Goal: Task Accomplishment & Management: Complete application form

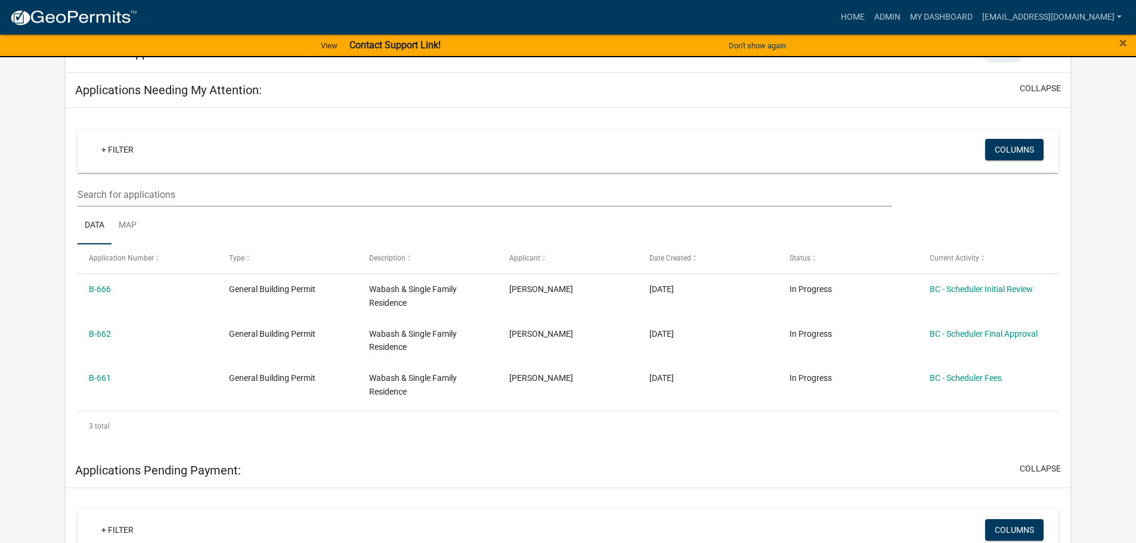
scroll to position [179, 0]
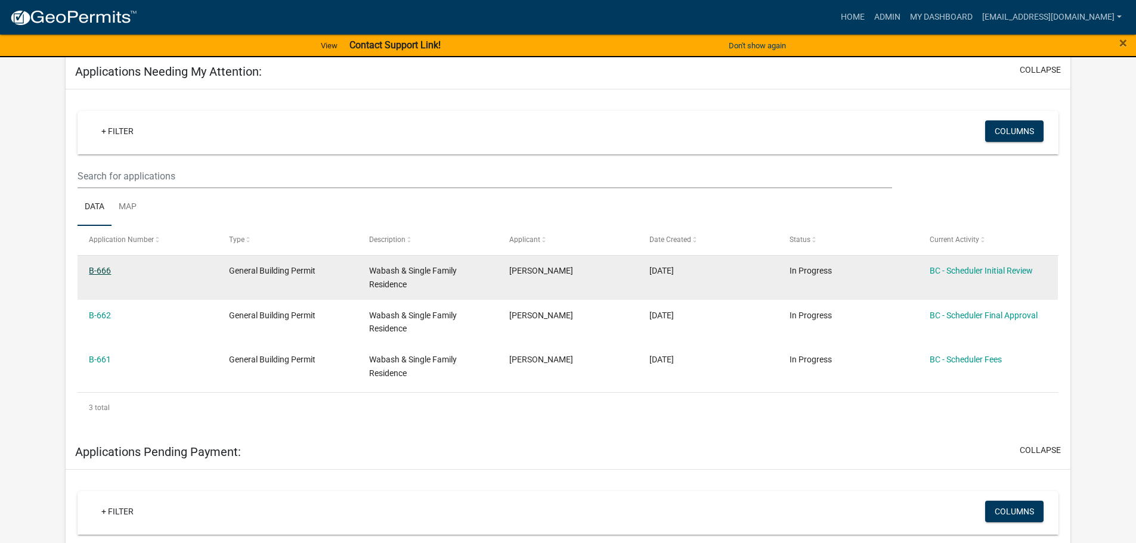
click at [103, 269] on link "B-666" at bounding box center [100, 271] width 22 height 10
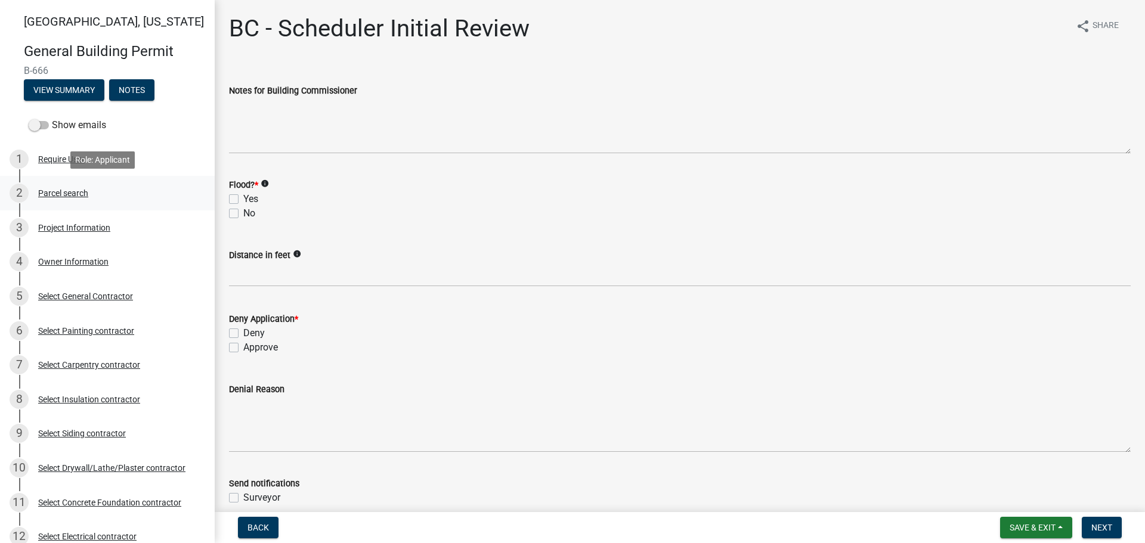
click at [79, 193] on div "Parcel search" at bounding box center [63, 193] width 50 height 8
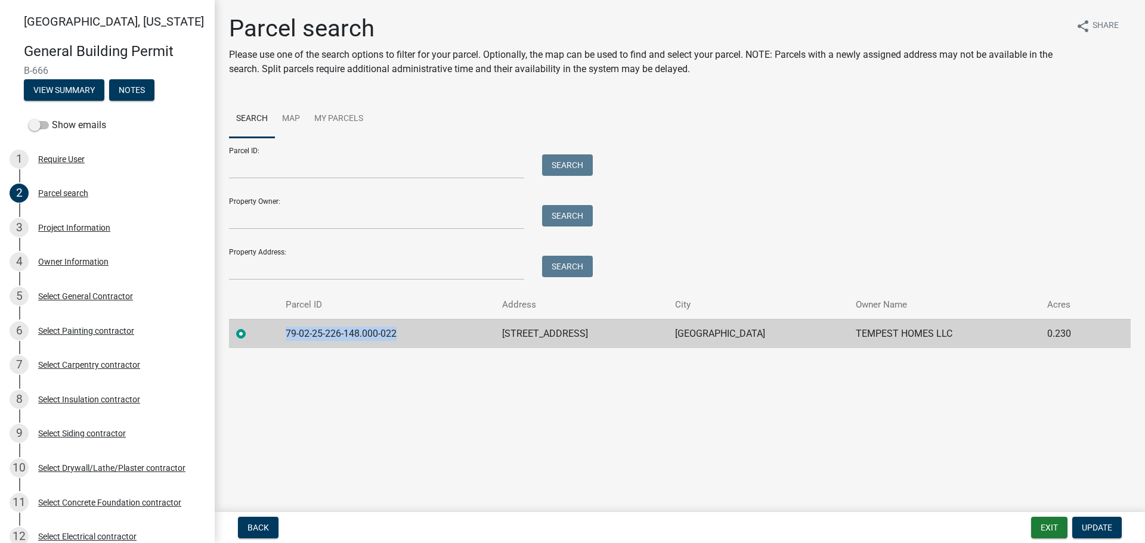
drag, startPoint x: 399, startPoint y: 333, endPoint x: 309, endPoint y: 337, distance: 90.2
click at [281, 335] on td "79-02-25-226-148.000-022" at bounding box center [386, 333] width 216 height 29
copy td "79-02-25-226-148.000-022"
click at [81, 228] on div "Project Information" at bounding box center [74, 228] width 72 height 8
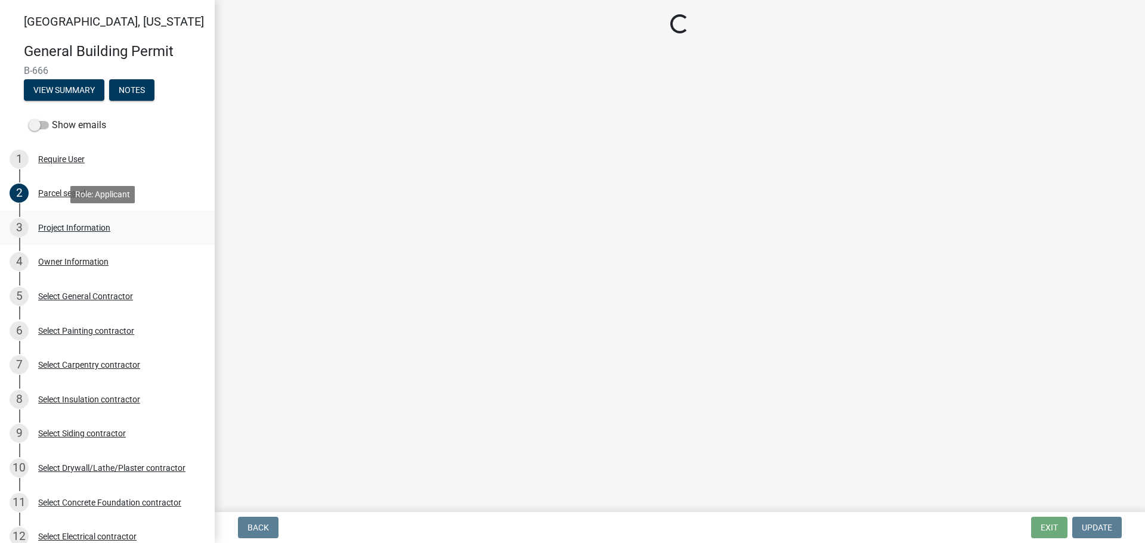
select select "f62e9ec7-2ce1-40c9-9d70-ac6e7ddc5d7c"
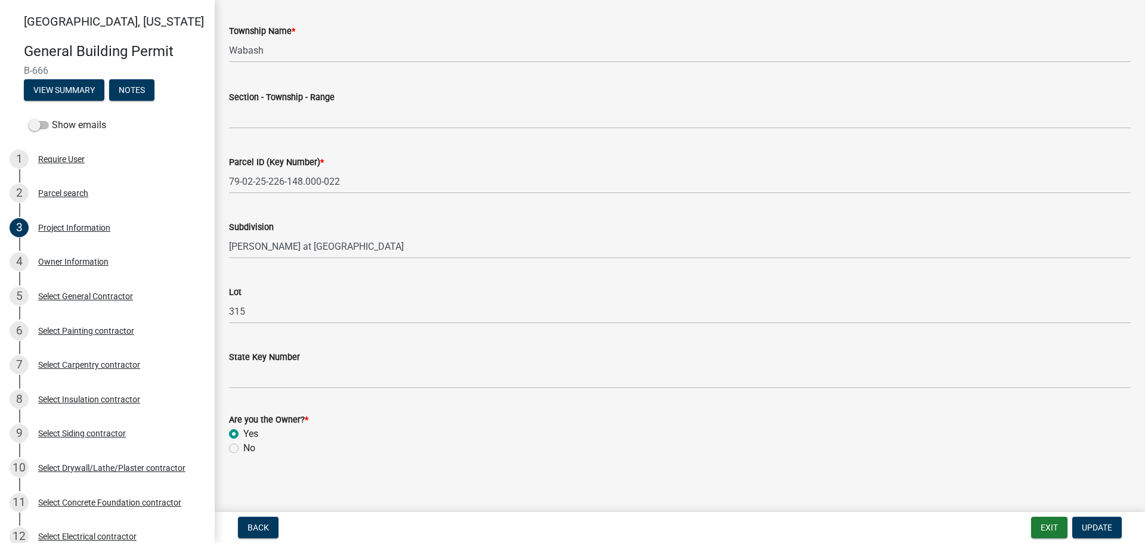
scroll to position [606, 0]
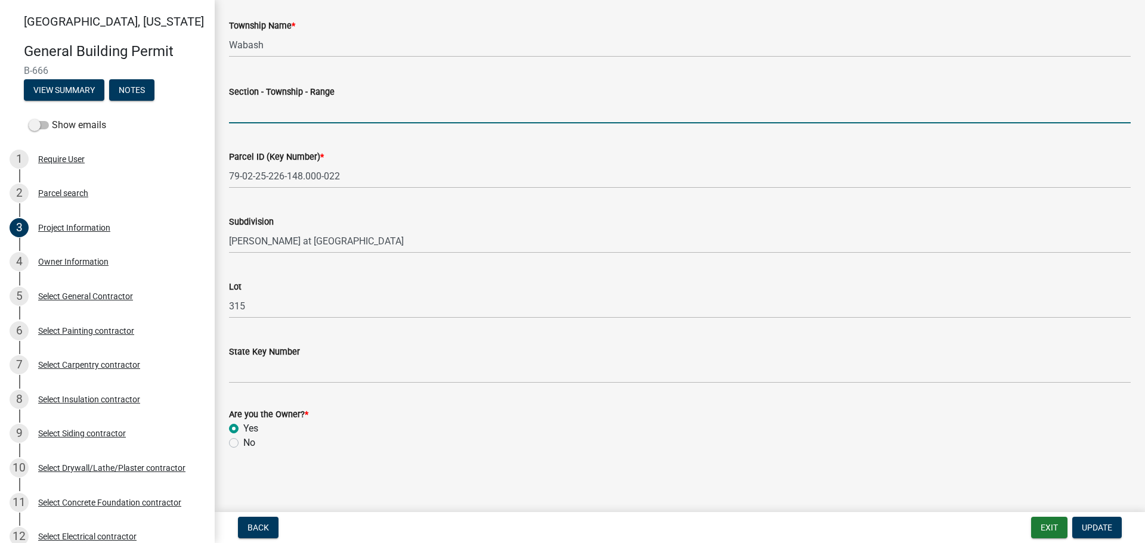
click at [240, 114] on input "Section - Township - Range" at bounding box center [680, 111] width 902 height 24
type input "25-24-5"
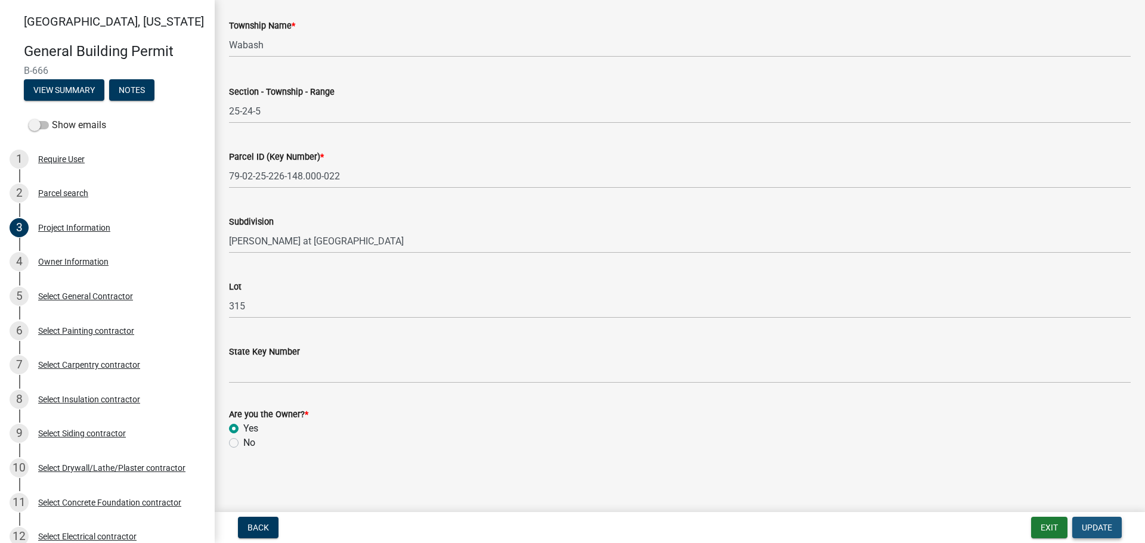
click at [1091, 519] on button "Update" at bounding box center [1096, 527] width 49 height 21
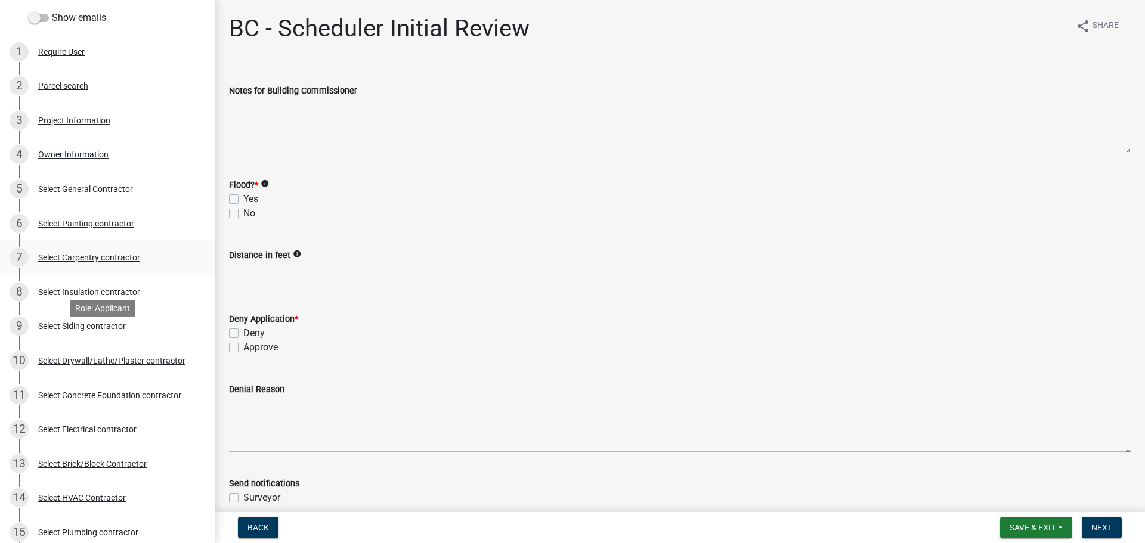
scroll to position [119, 0]
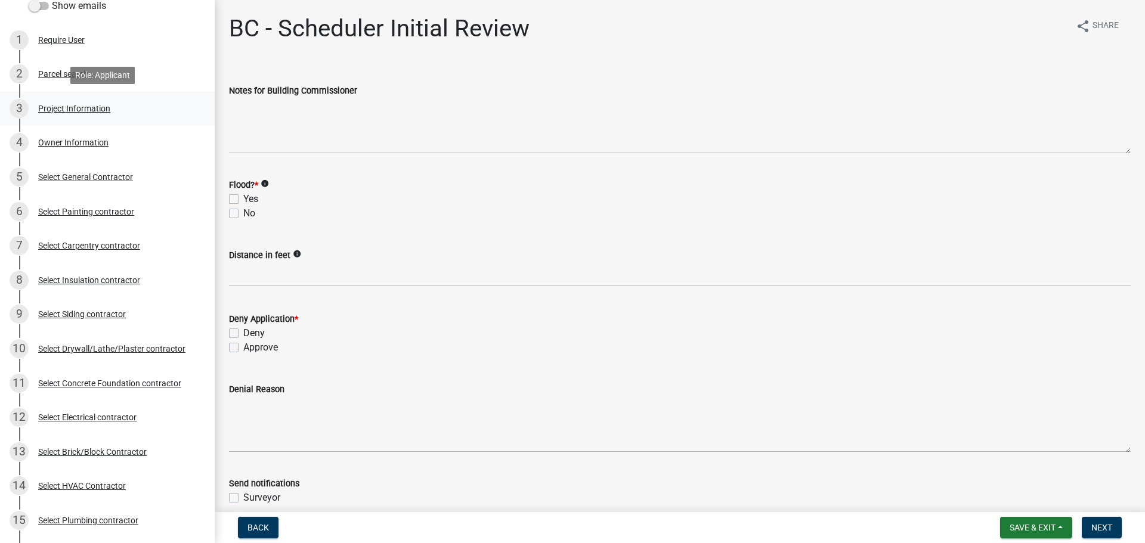
drag, startPoint x: 59, startPoint y: 108, endPoint x: 57, endPoint y: 94, distance: 14.5
click at [58, 101] on div "3 Project Information" at bounding box center [103, 108] width 186 height 19
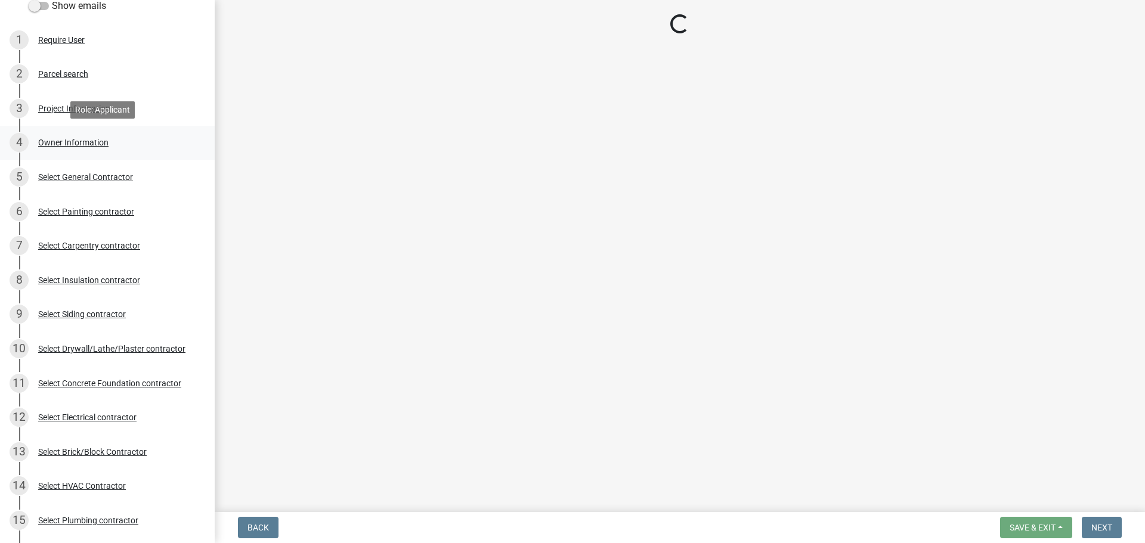
select select "f62e9ec7-2ce1-40c9-9d70-ac6e7ddc5d7c"
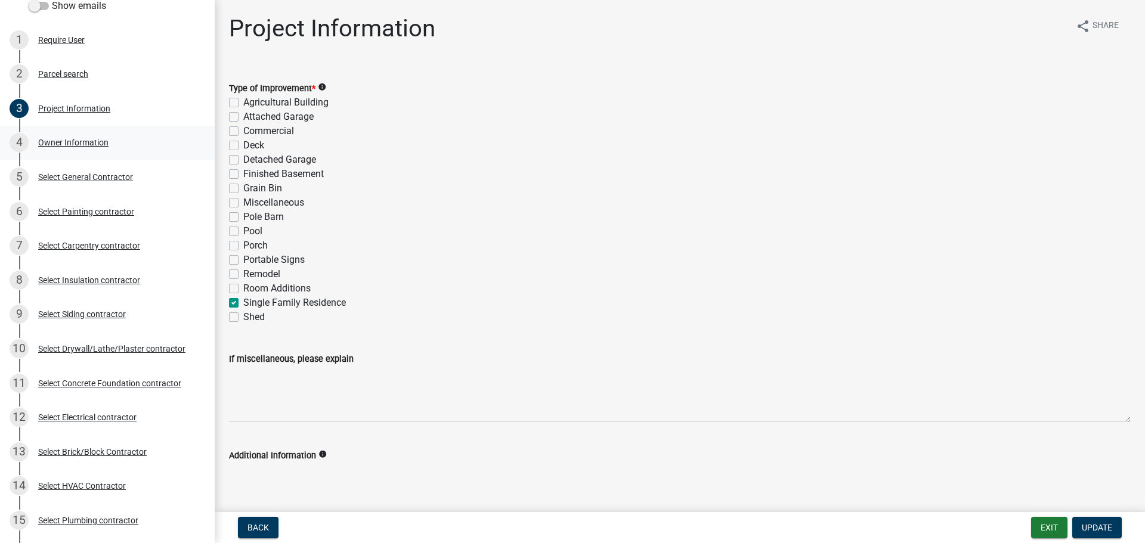
click at [77, 142] on div "Owner Information" at bounding box center [73, 142] width 70 height 8
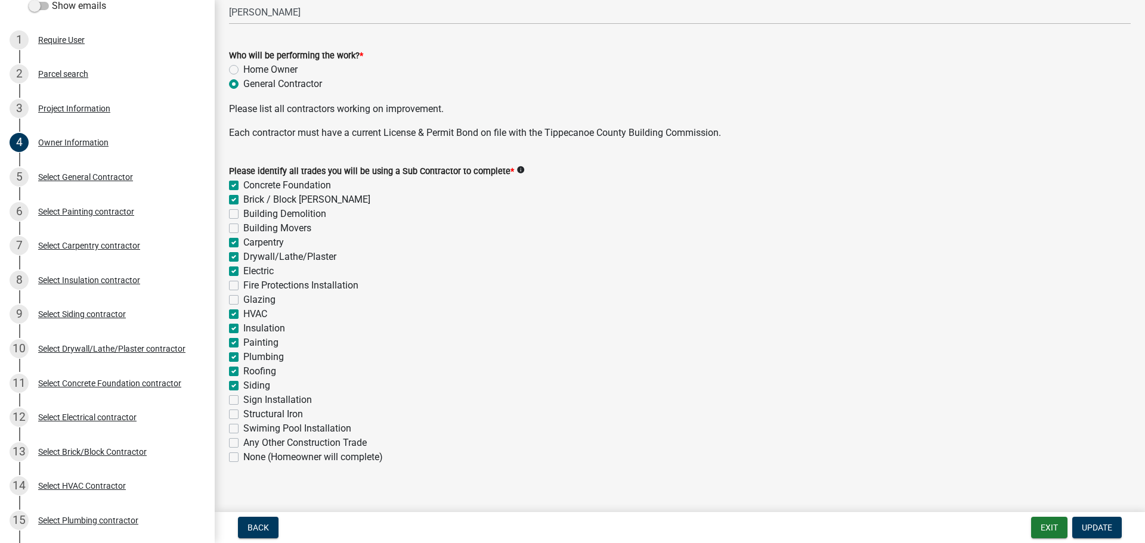
scroll to position [372, 0]
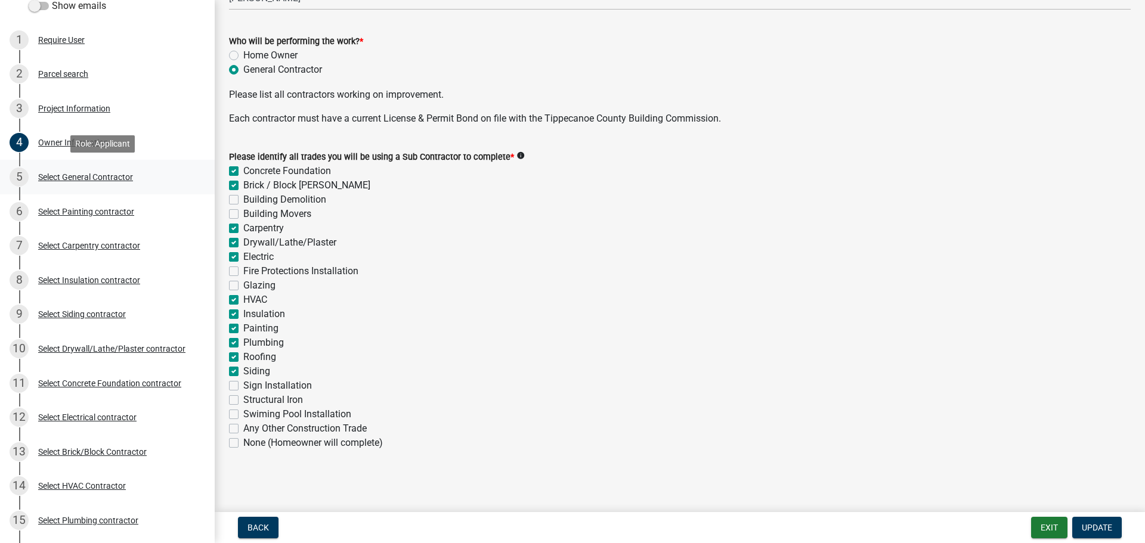
click at [70, 179] on div "Select General Contractor" at bounding box center [85, 177] width 95 height 8
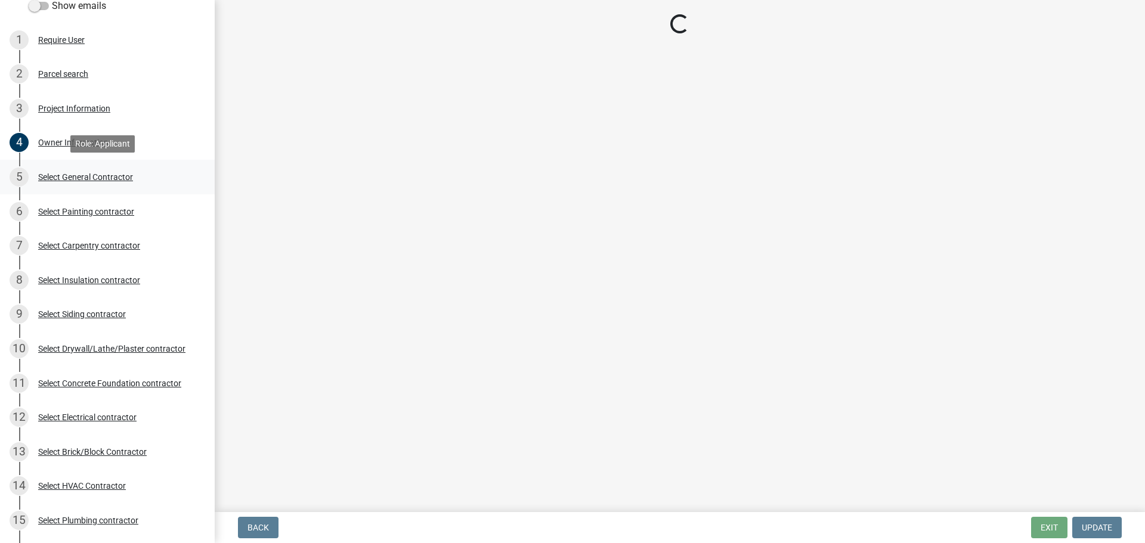
scroll to position [0, 0]
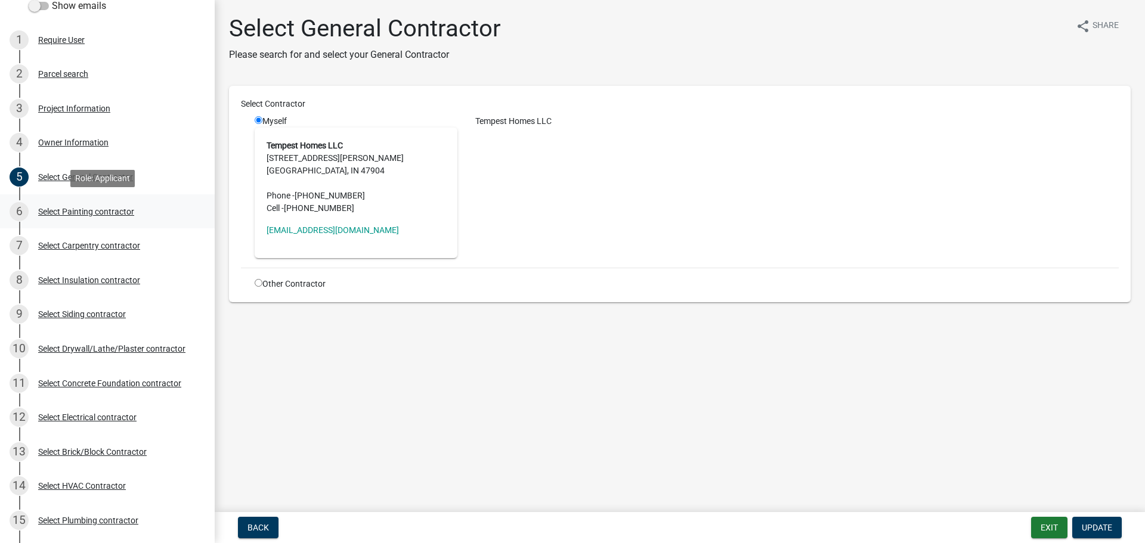
click at [69, 212] on div "Select Painting contractor" at bounding box center [86, 212] width 96 height 8
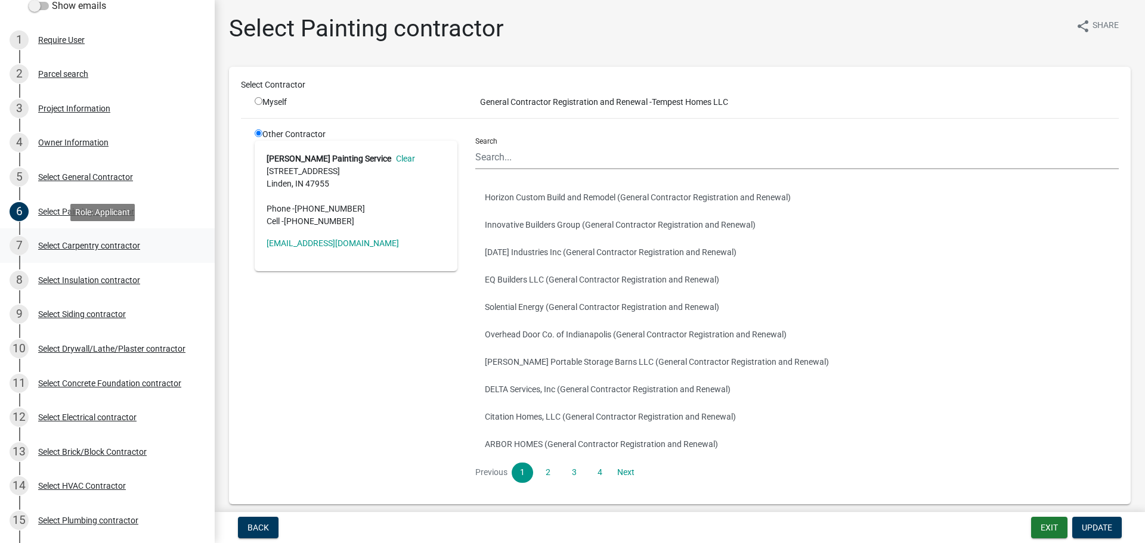
click at [72, 244] on div "Select Carpentry contractor" at bounding box center [89, 245] width 102 height 8
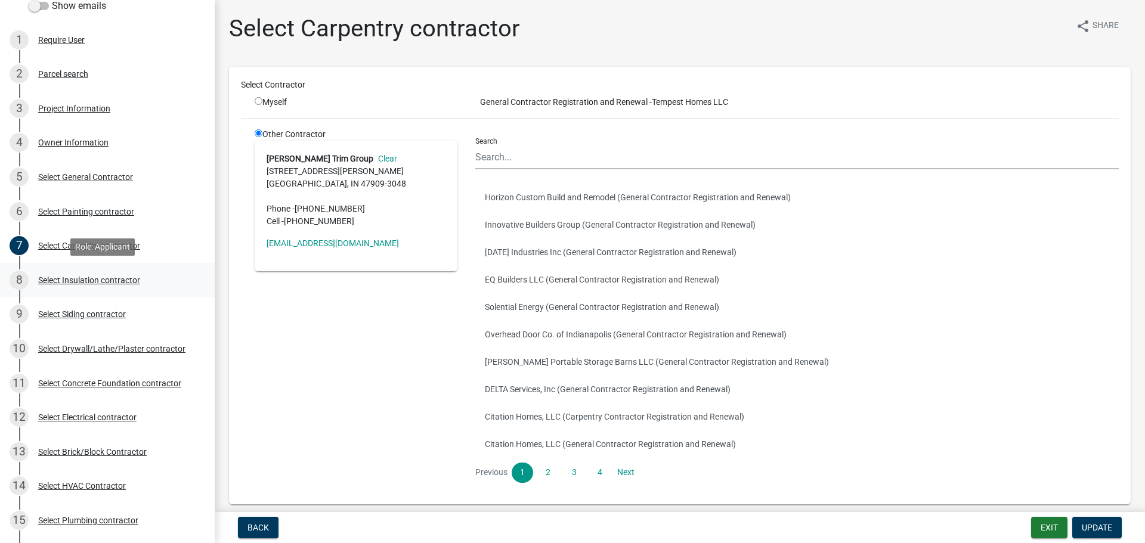
click at [78, 279] on div "Select Insulation contractor" at bounding box center [89, 280] width 102 height 8
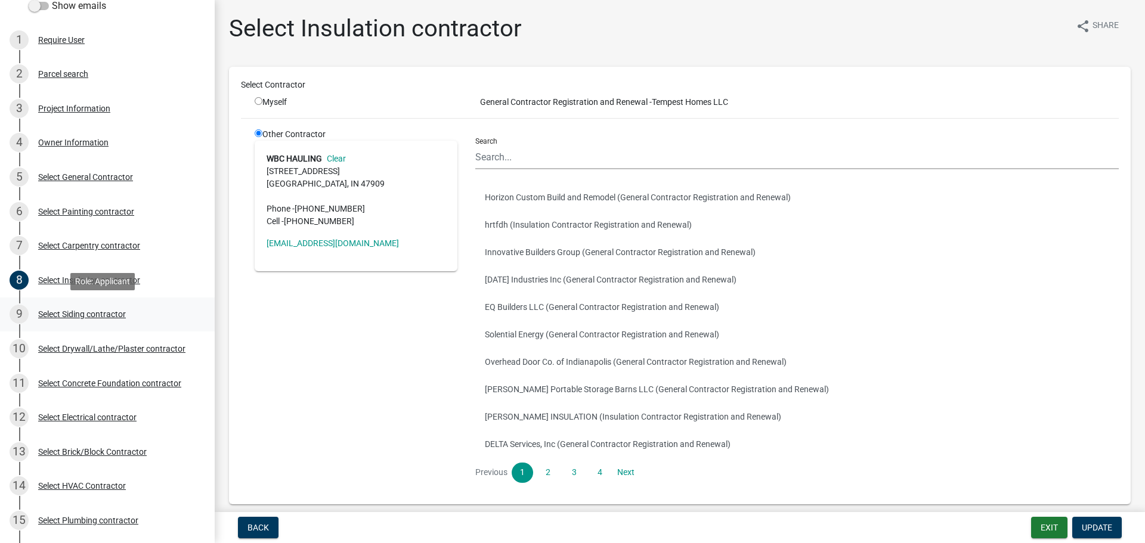
click at [91, 312] on div "Select Siding contractor" at bounding box center [82, 314] width 88 height 8
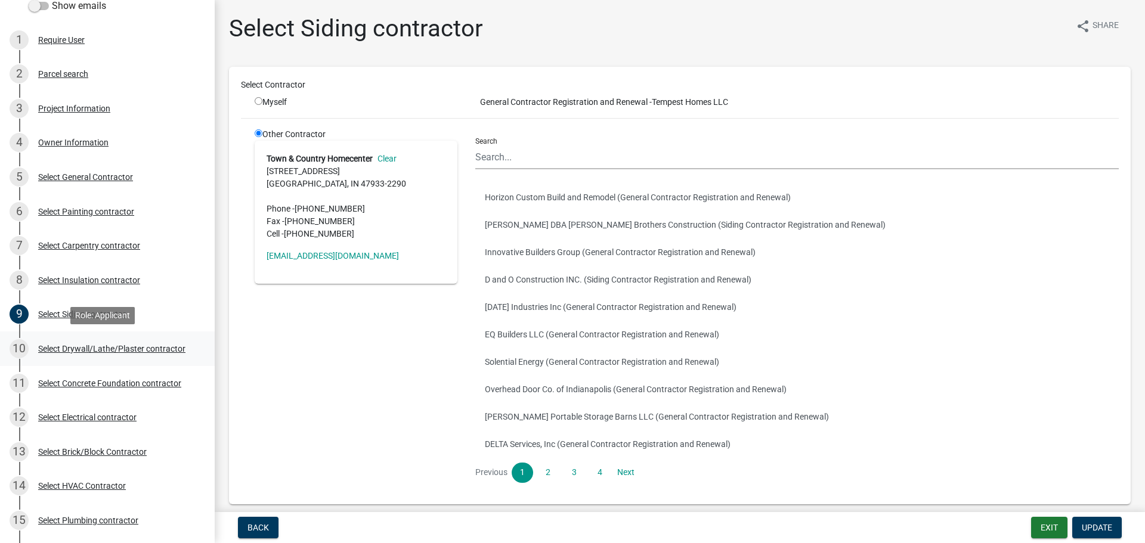
click at [79, 348] on div "Select Drywall/Lathe/Plaster contractor" at bounding box center [111, 349] width 147 height 8
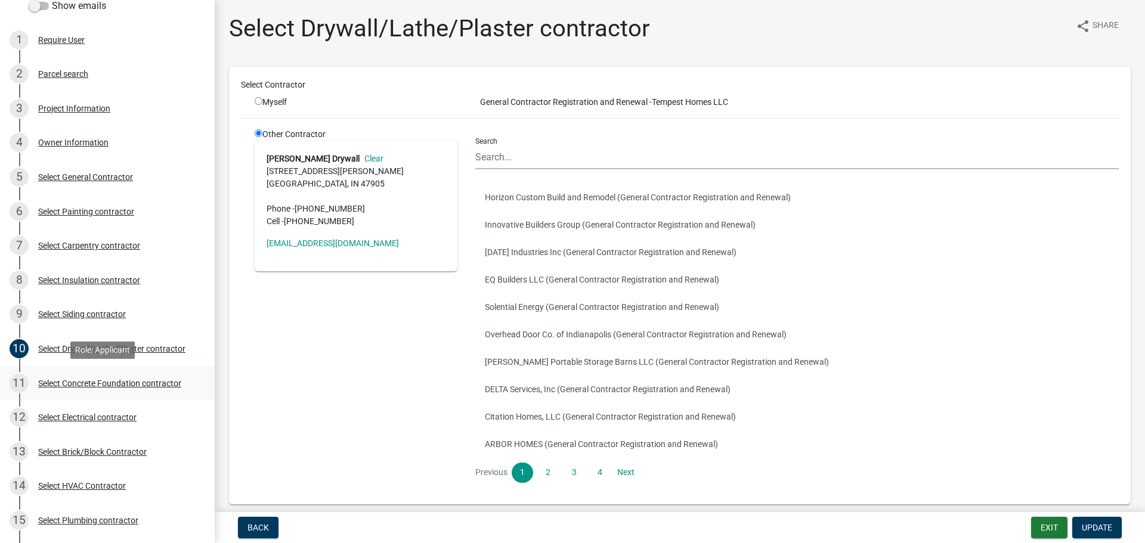
click at [72, 382] on div "Select Concrete Foundation contractor" at bounding box center [109, 383] width 143 height 8
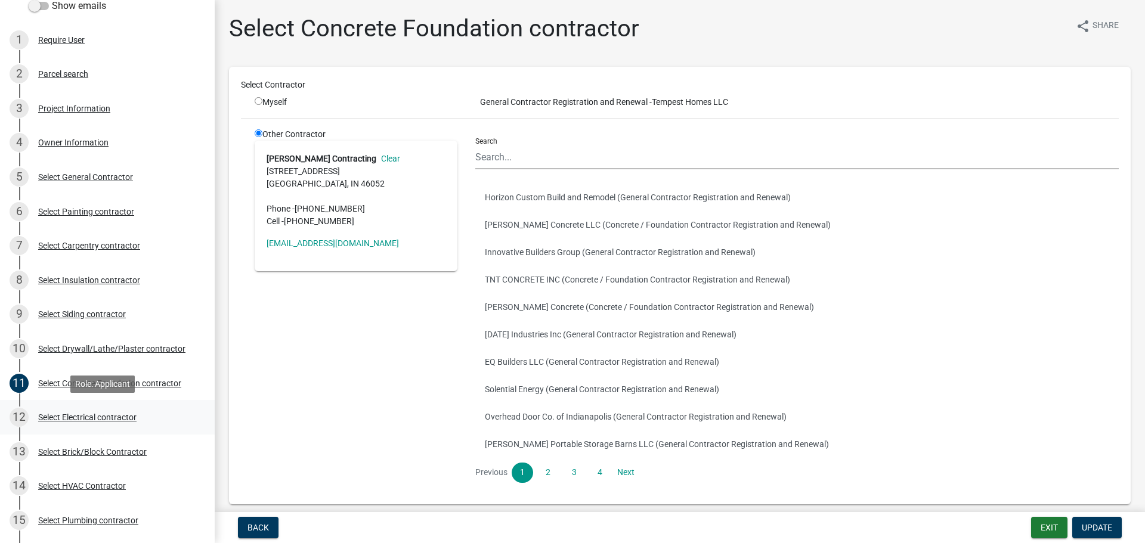
click at [69, 414] on div "Select Electrical contractor" at bounding box center [87, 417] width 98 height 8
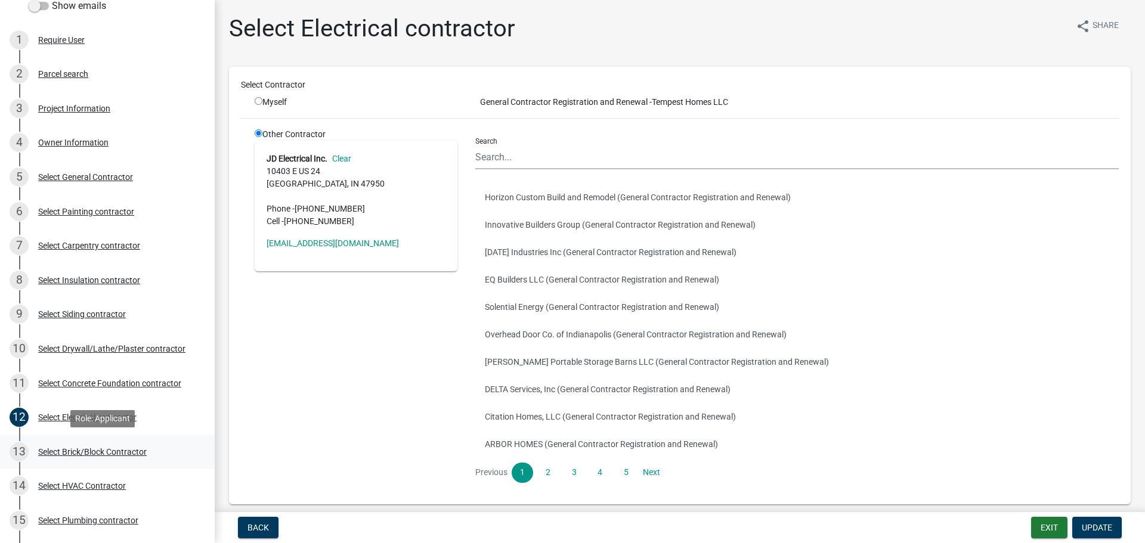
click at [82, 451] on div "Select Brick/Block Contractor" at bounding box center [92, 452] width 109 height 8
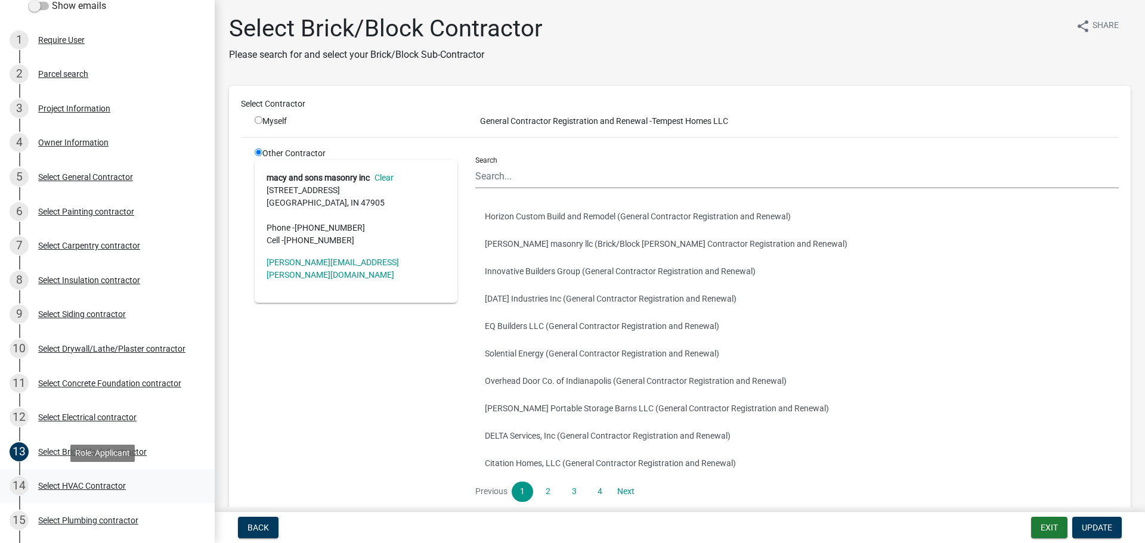
click at [74, 480] on div "14 Select HVAC Contractor" at bounding box center [103, 485] width 186 height 19
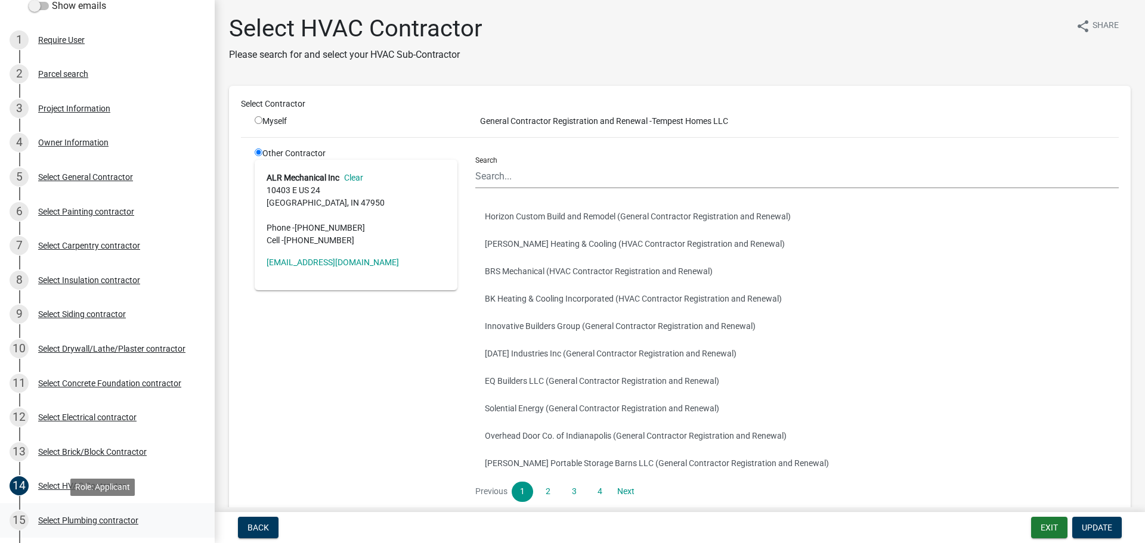
click at [73, 516] on div "Select Plumbing contractor" at bounding box center [88, 520] width 100 height 8
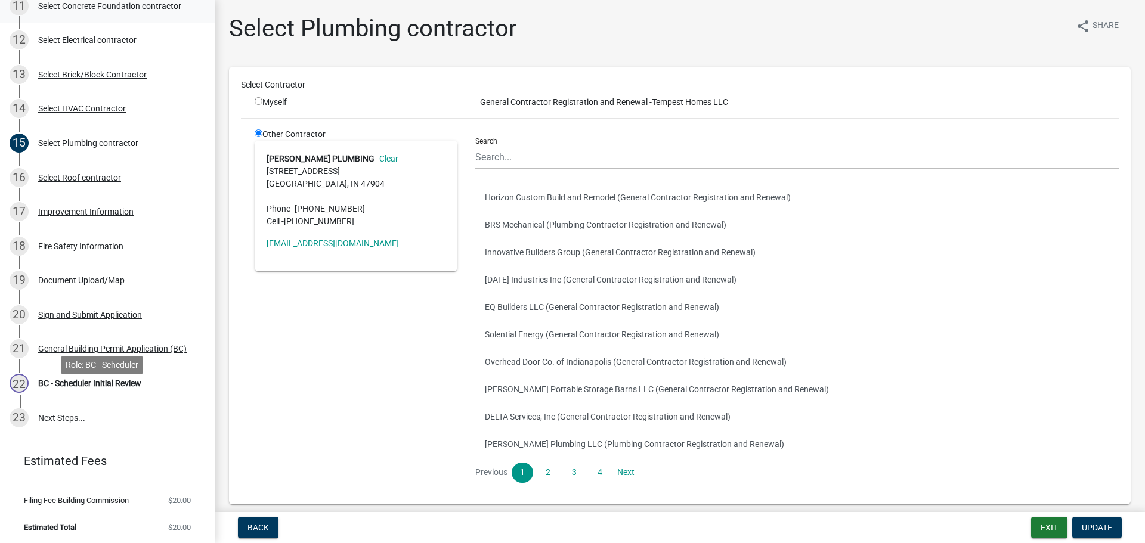
scroll to position [499, 0]
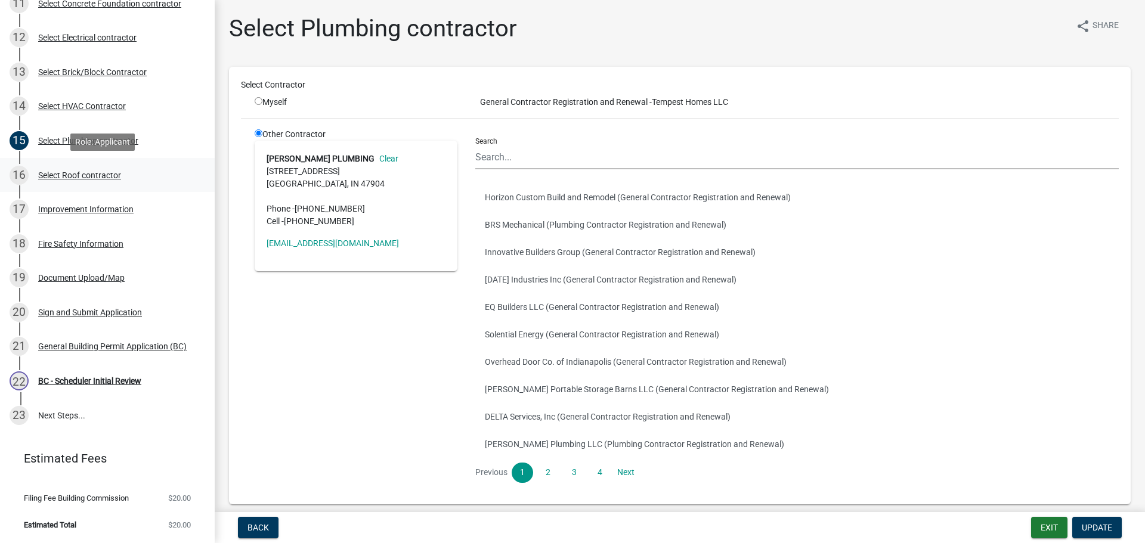
click at [78, 172] on div "Select Roof contractor" at bounding box center [79, 175] width 83 height 8
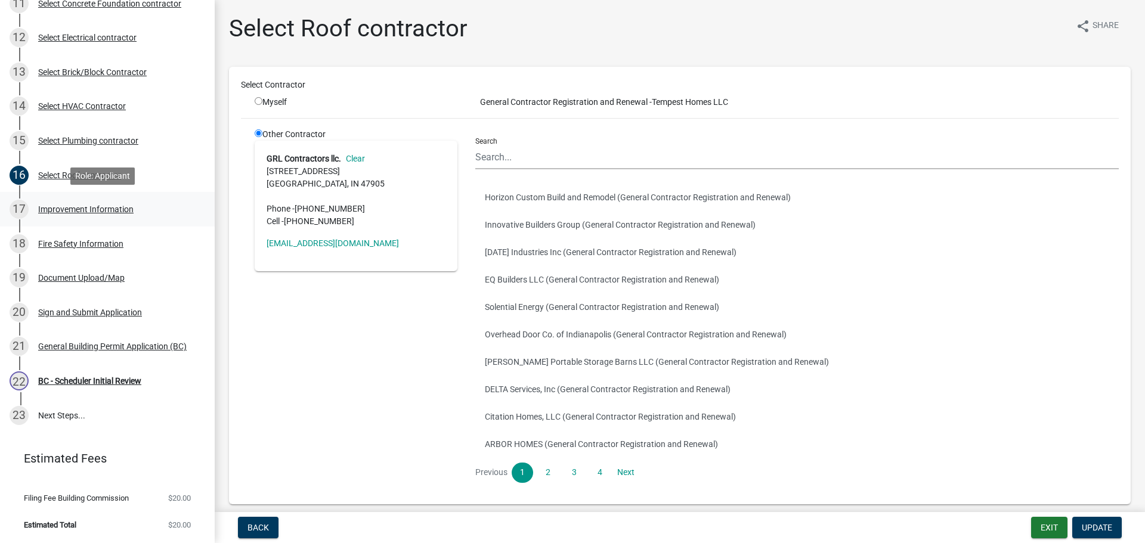
click at [80, 205] on div "Improvement Information" at bounding box center [85, 209] width 95 height 8
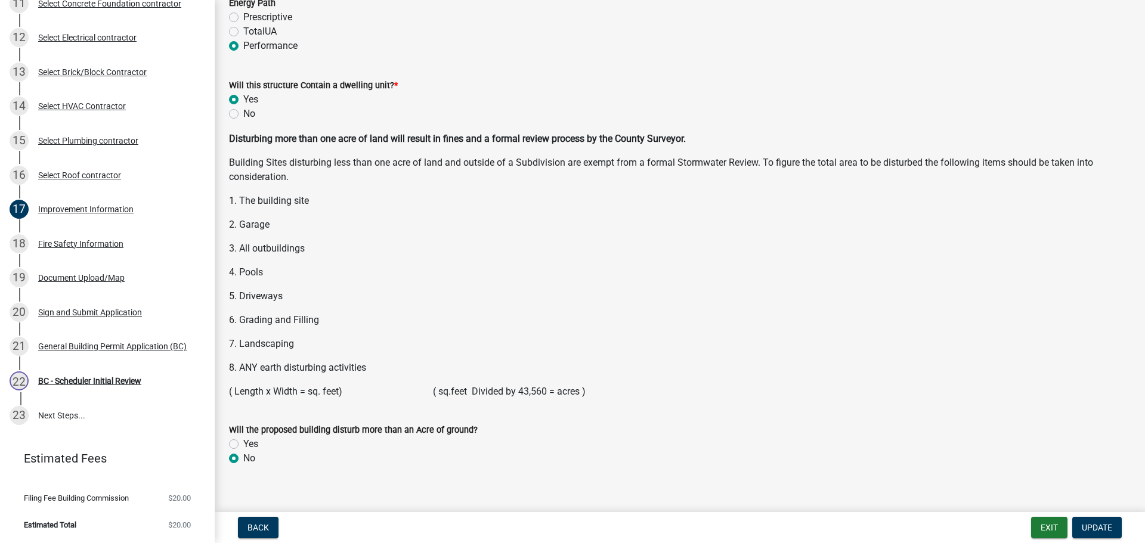
scroll to position [1536, 0]
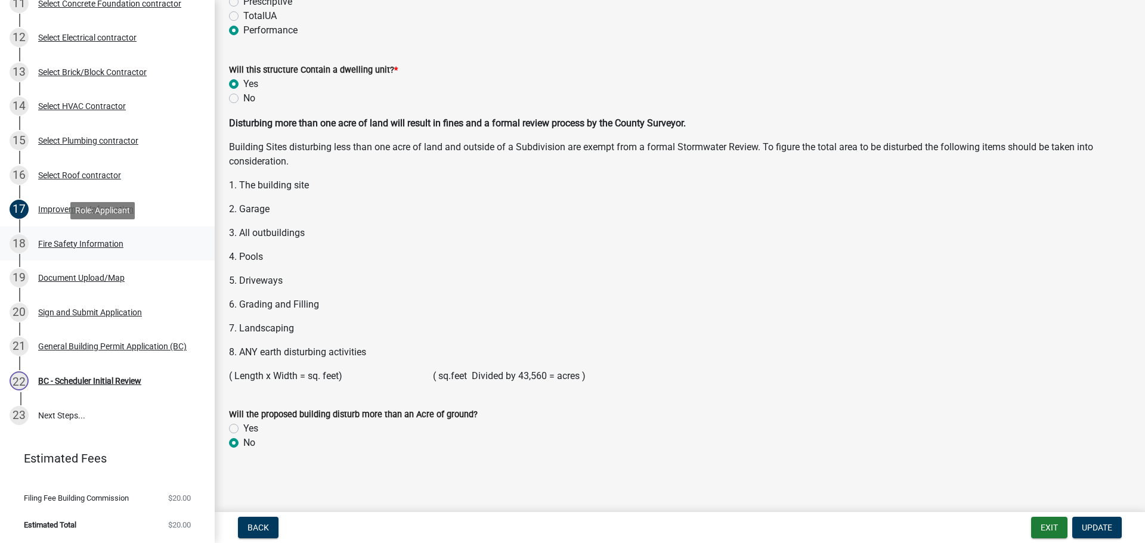
click at [79, 240] on div "Fire Safety Information" at bounding box center [80, 244] width 85 height 8
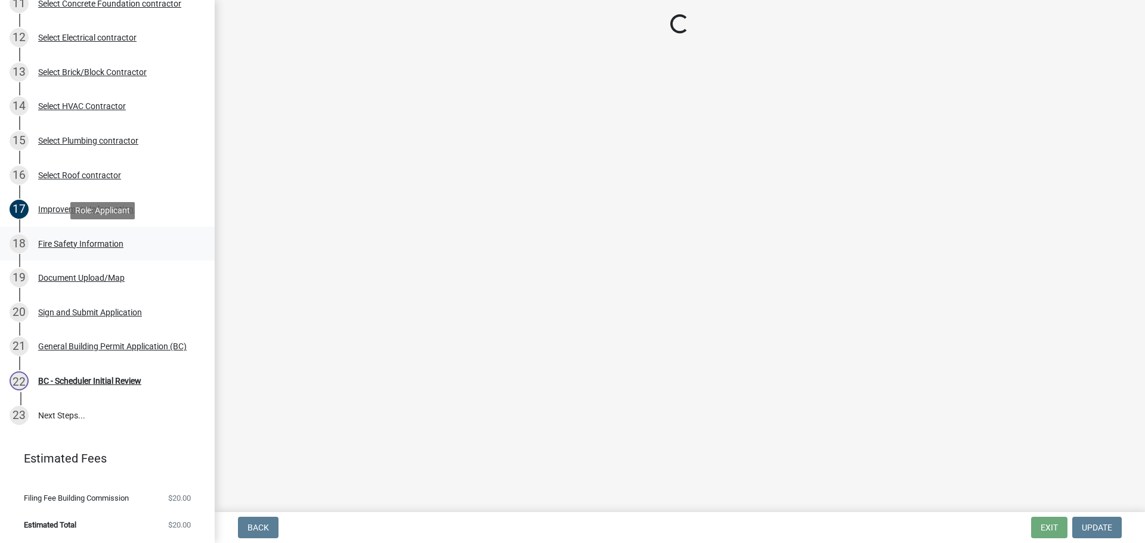
scroll to position [0, 0]
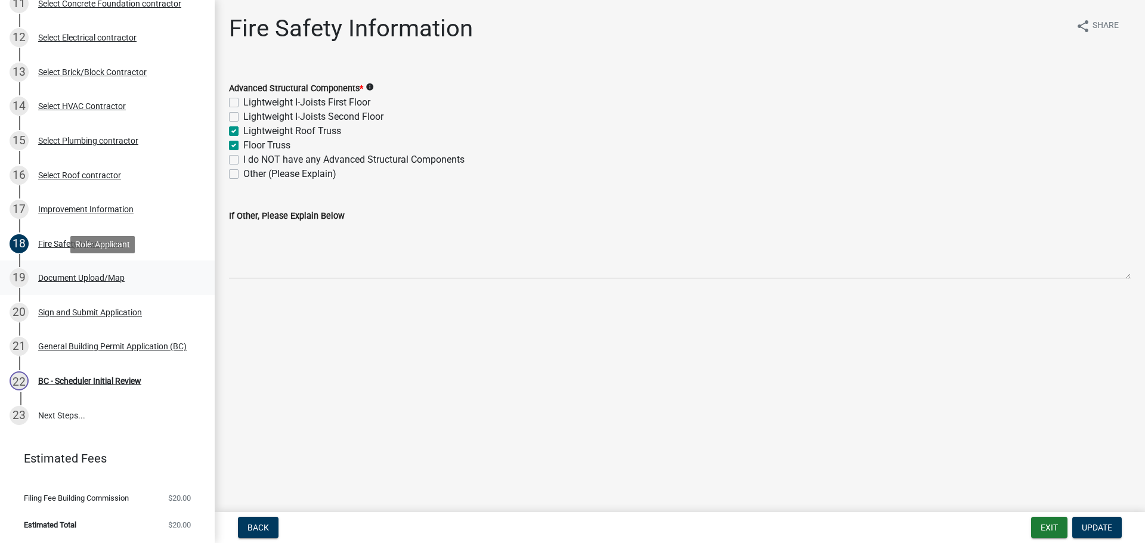
click at [61, 278] on div "Document Upload/Map" at bounding box center [81, 278] width 86 height 8
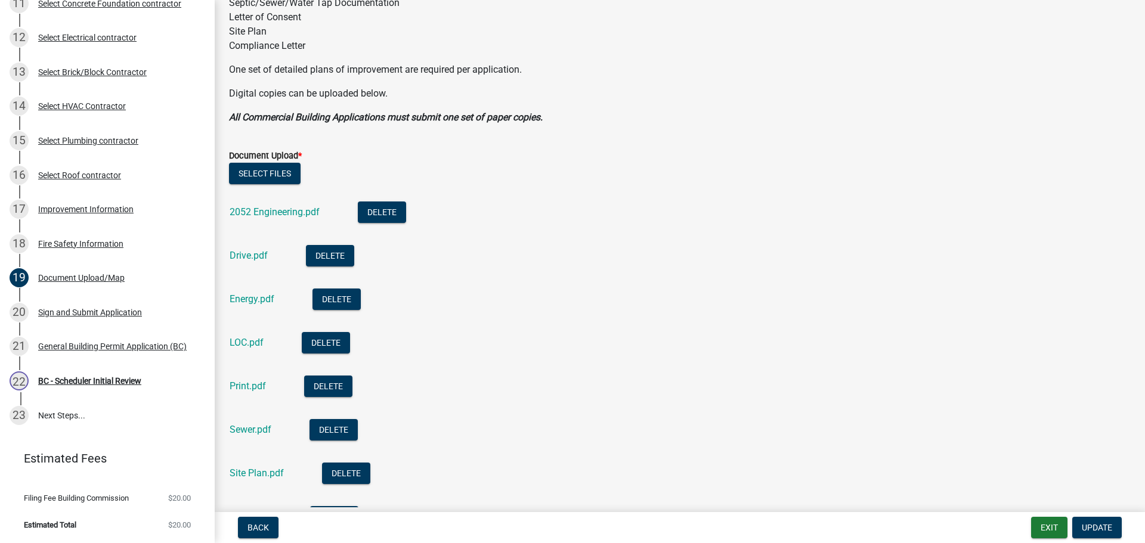
scroll to position [239, 0]
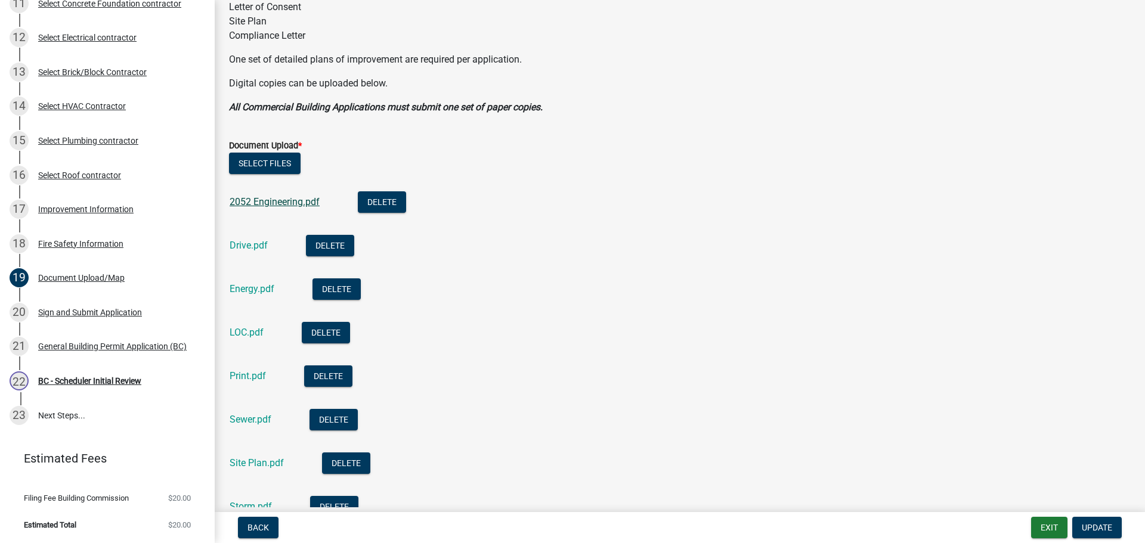
click at [275, 203] on link "2052 Engineering.pdf" at bounding box center [275, 201] width 90 height 11
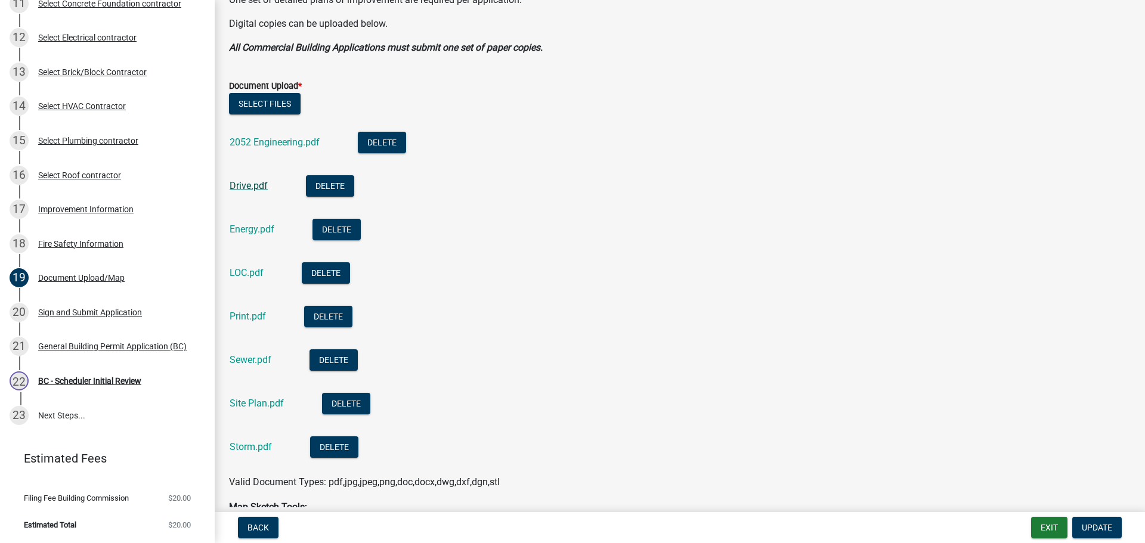
click at [255, 185] on link "Drive.pdf" at bounding box center [249, 185] width 38 height 11
click at [246, 227] on link "Energy.pdf" at bounding box center [252, 229] width 45 height 11
click at [245, 360] on link "Sewer.pdf" at bounding box center [251, 359] width 42 height 11
click at [250, 400] on link "Site Plan.pdf" at bounding box center [257, 403] width 54 height 11
click at [248, 446] on link "Storm.pdf" at bounding box center [251, 446] width 42 height 11
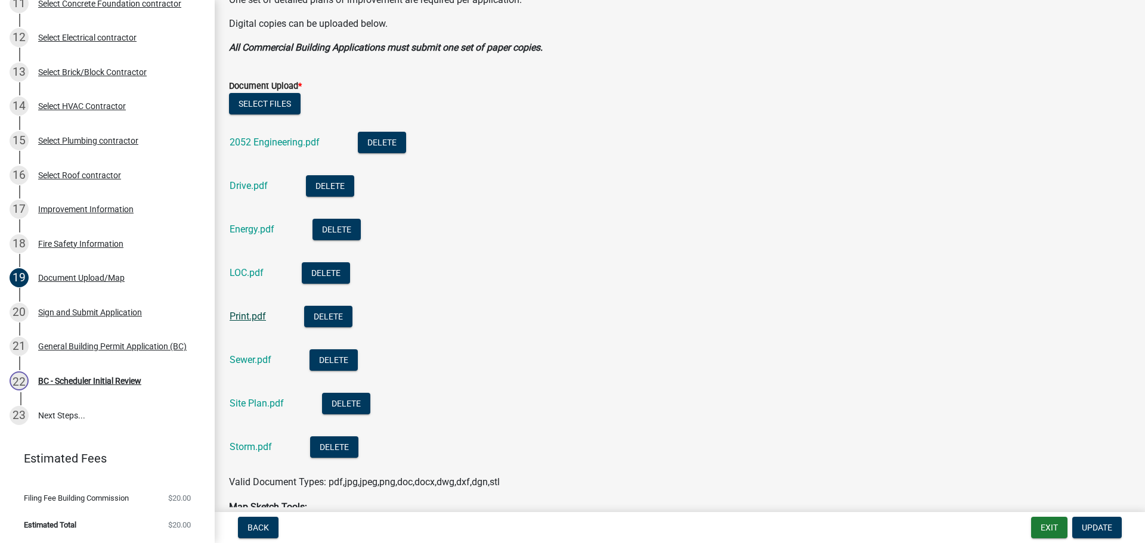
click at [247, 318] on link "Print.pdf" at bounding box center [248, 316] width 36 height 11
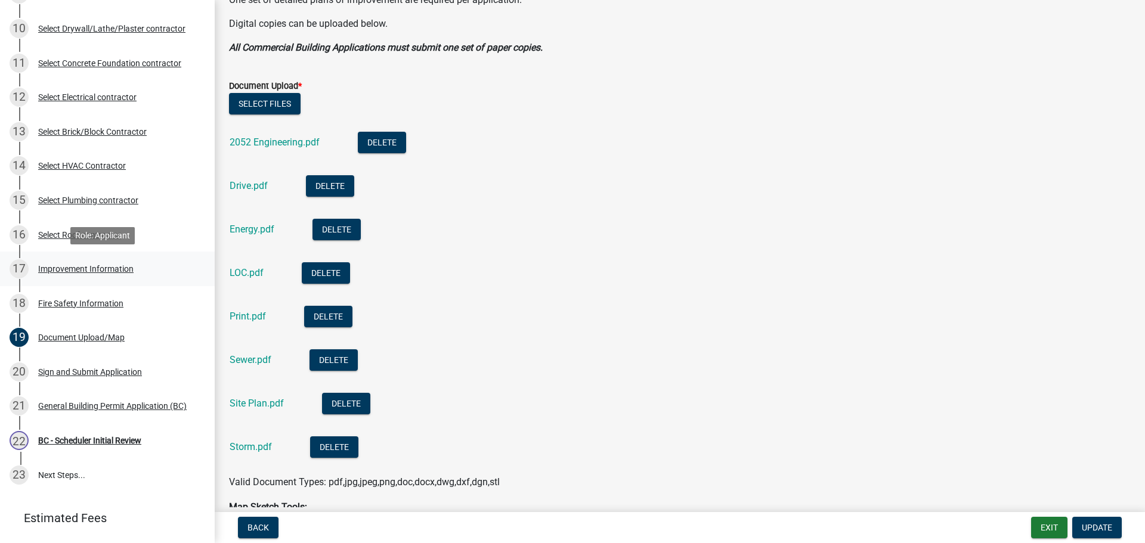
click at [83, 266] on div "Improvement Information" at bounding box center [85, 269] width 95 height 8
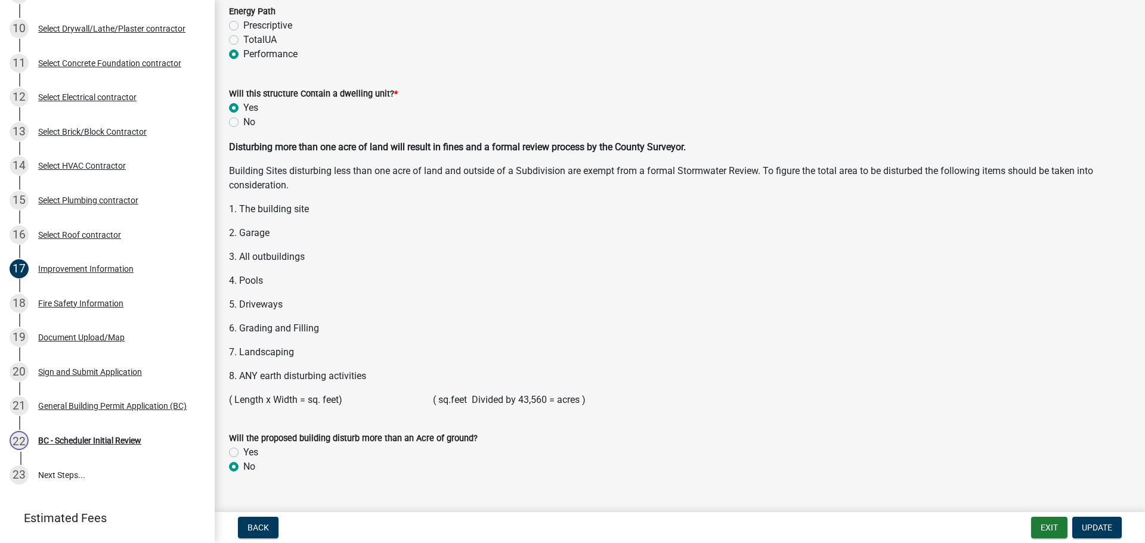
scroll to position [1536, 0]
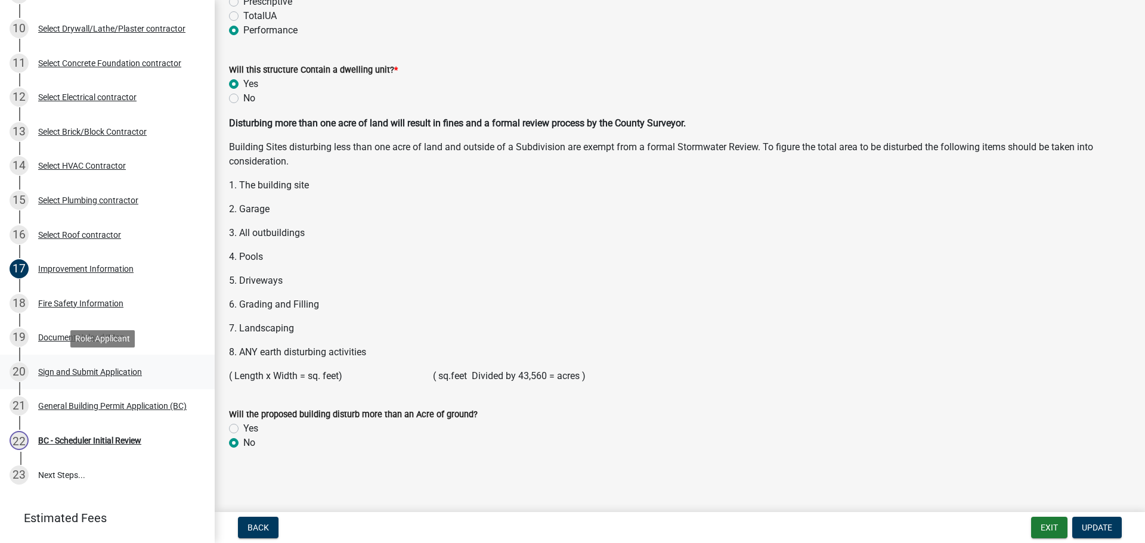
click at [66, 371] on div "Sign and Submit Application" at bounding box center [90, 372] width 104 height 8
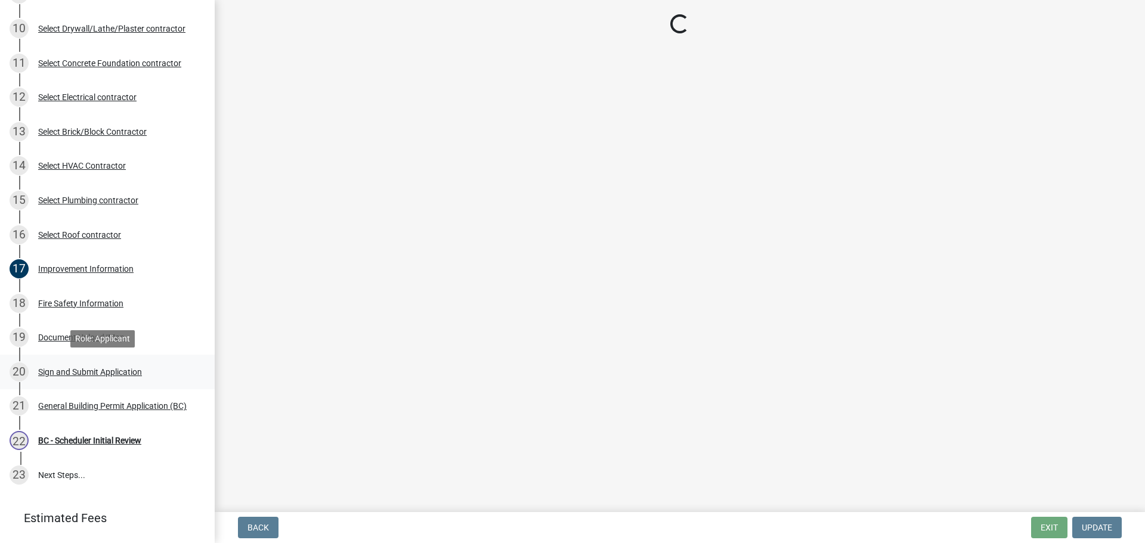
scroll to position [0, 0]
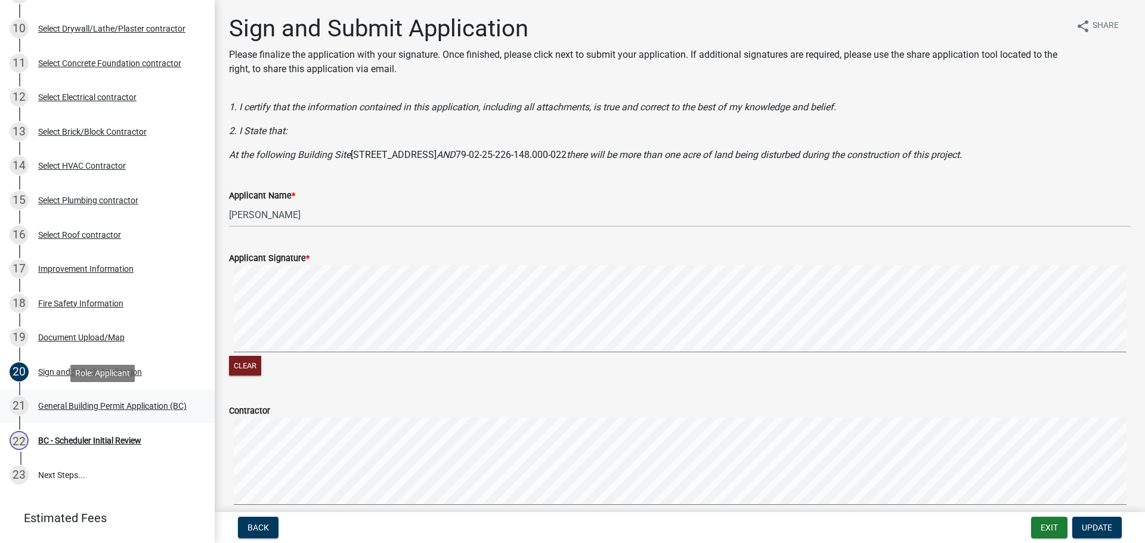
click at [72, 402] on div "General Building Permit Application (BC)" at bounding box center [112, 406] width 148 height 8
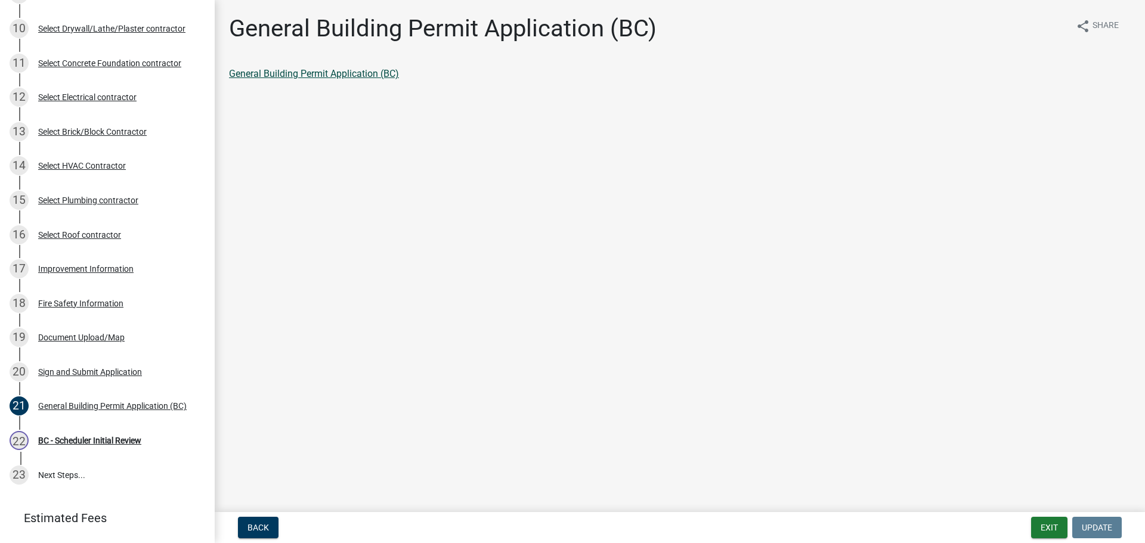
click at [298, 75] on link "General Building Permit Application (BC)" at bounding box center [314, 73] width 170 height 11
click at [99, 442] on div "BC - Scheduler Initial Review" at bounding box center [89, 440] width 103 height 8
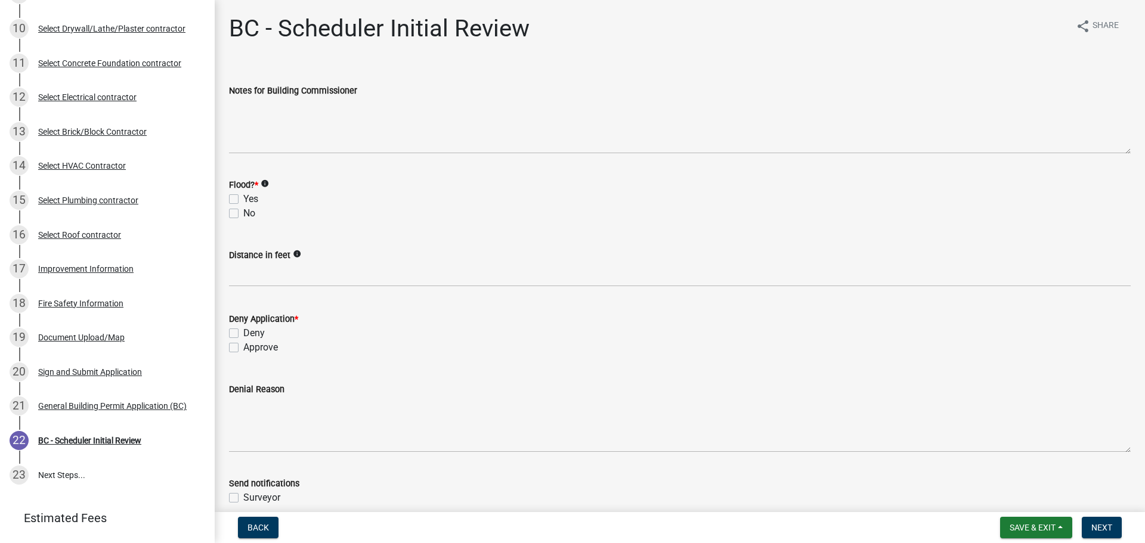
click at [235, 209] on div "No" at bounding box center [680, 213] width 902 height 14
click at [243, 212] on label "No" at bounding box center [249, 213] width 12 height 14
click at [243, 212] on input "No" at bounding box center [247, 210] width 8 height 8
checkbox input "true"
checkbox input "false"
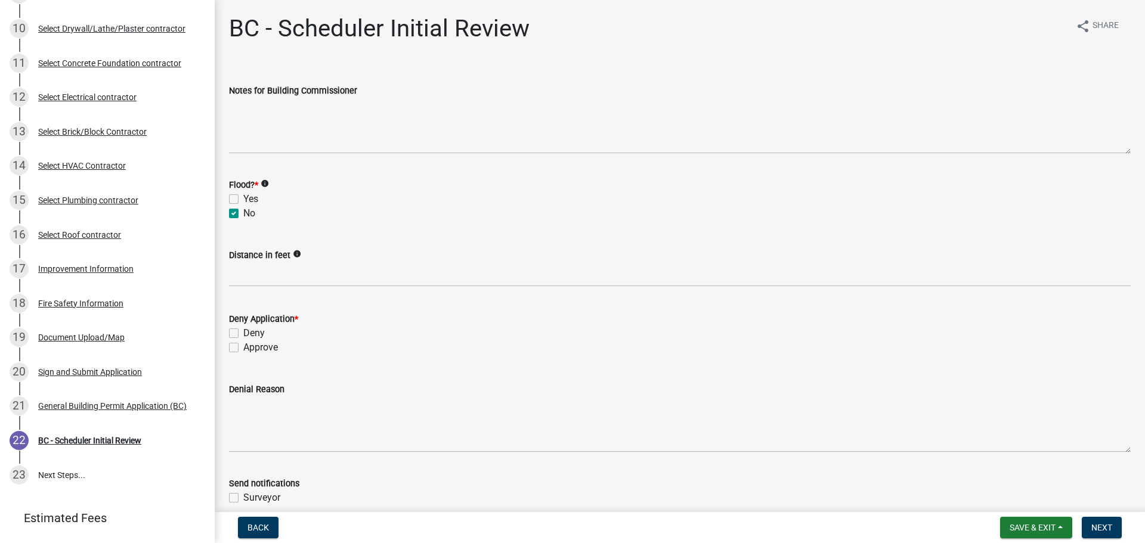
checkbox input "true"
click at [243, 345] on label "Approve" at bounding box center [260, 347] width 35 height 14
click at [243, 345] on input "Approve" at bounding box center [247, 344] width 8 height 8
checkbox input "true"
checkbox input "false"
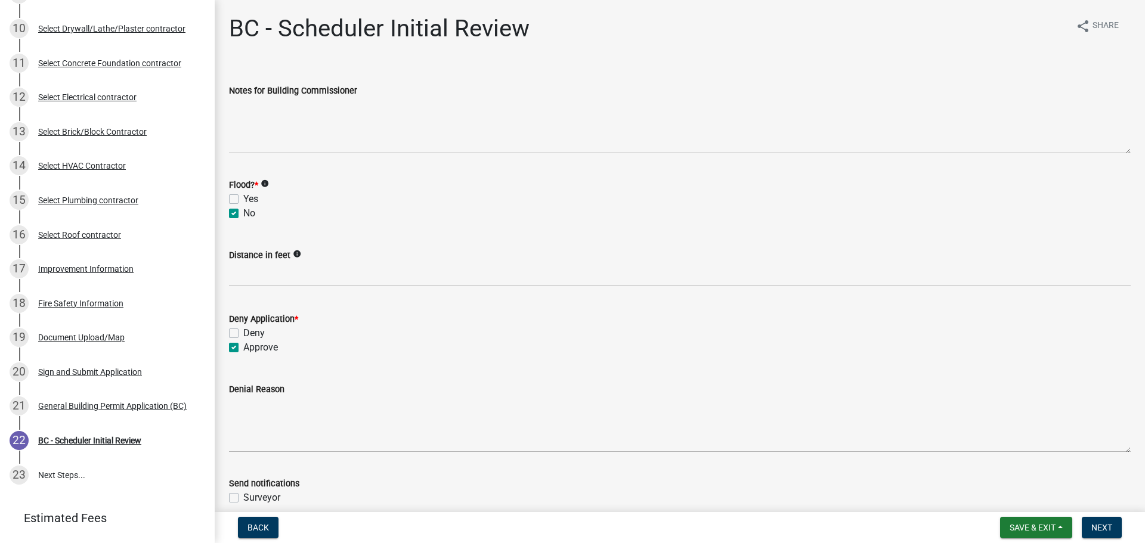
checkbox input "true"
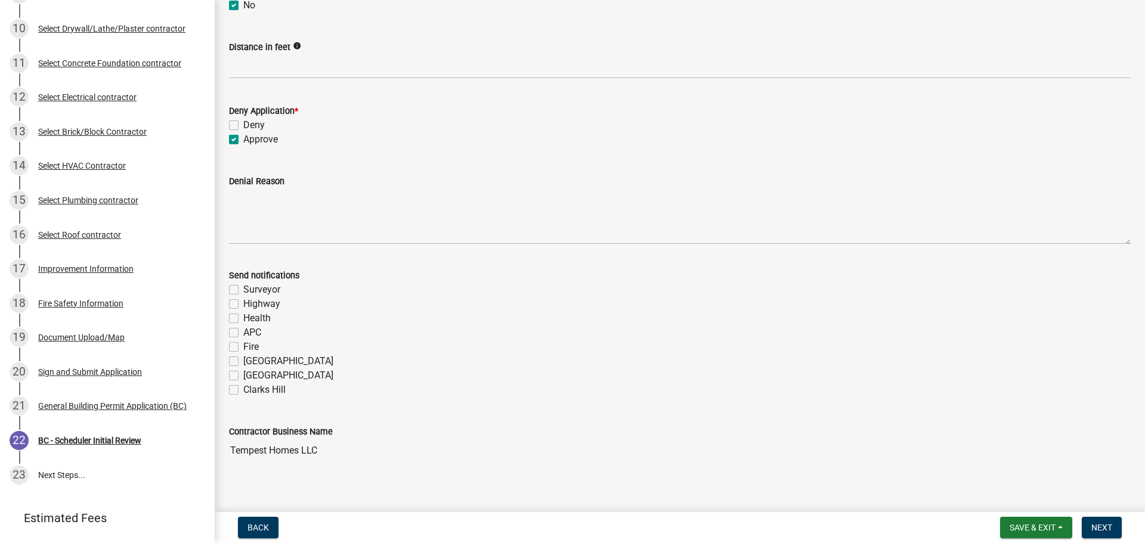
scroll to position [219, 0]
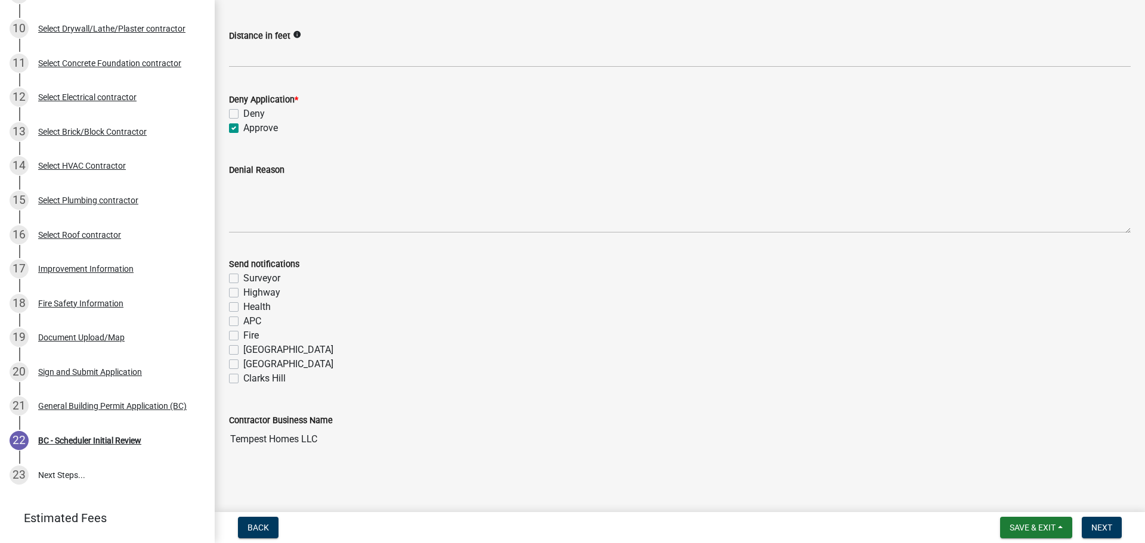
click at [243, 332] on label "Fire" at bounding box center [251, 336] width 16 height 14
click at [243, 332] on input "Fire" at bounding box center [247, 333] width 8 height 8
checkbox input "true"
checkbox input "false"
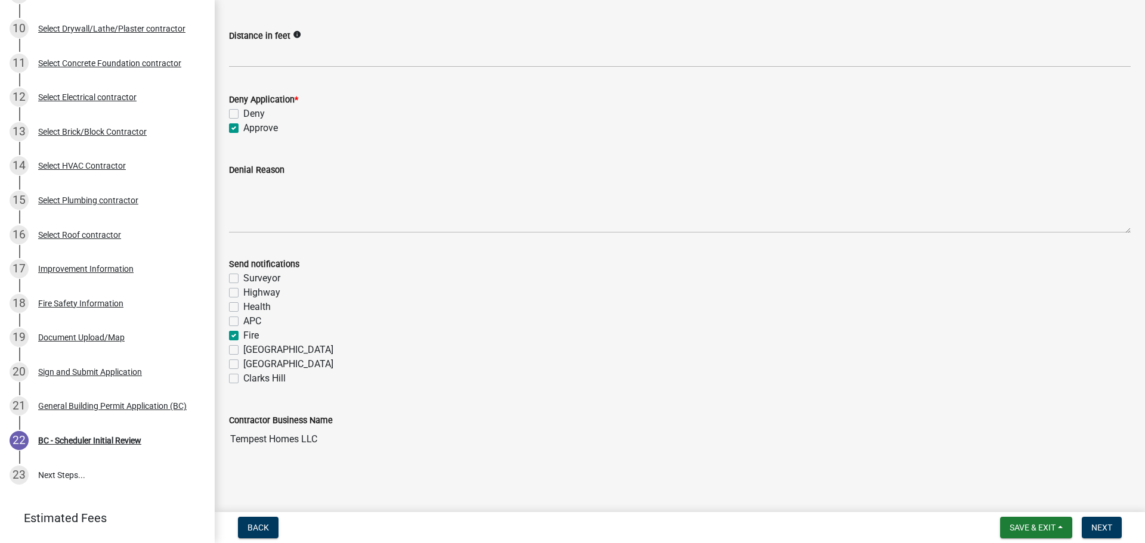
checkbox input "false"
checkbox input "true"
checkbox input "false"
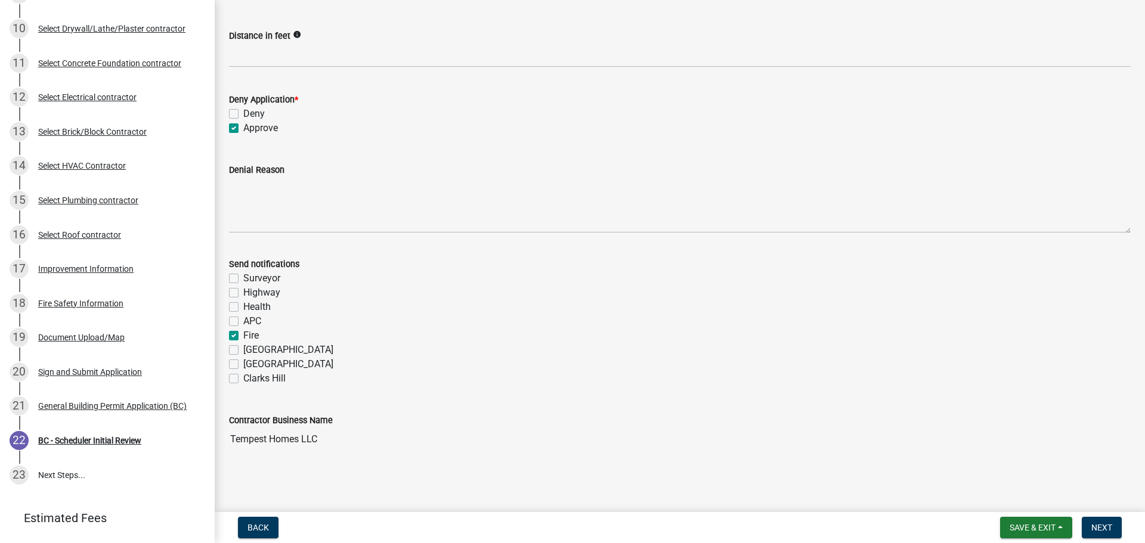
checkbox input "false"
drag, startPoint x: 1107, startPoint y: 524, endPoint x: 1103, endPoint y: 516, distance: 8.5
click at [1105, 523] on span "Next" at bounding box center [1101, 528] width 21 height 10
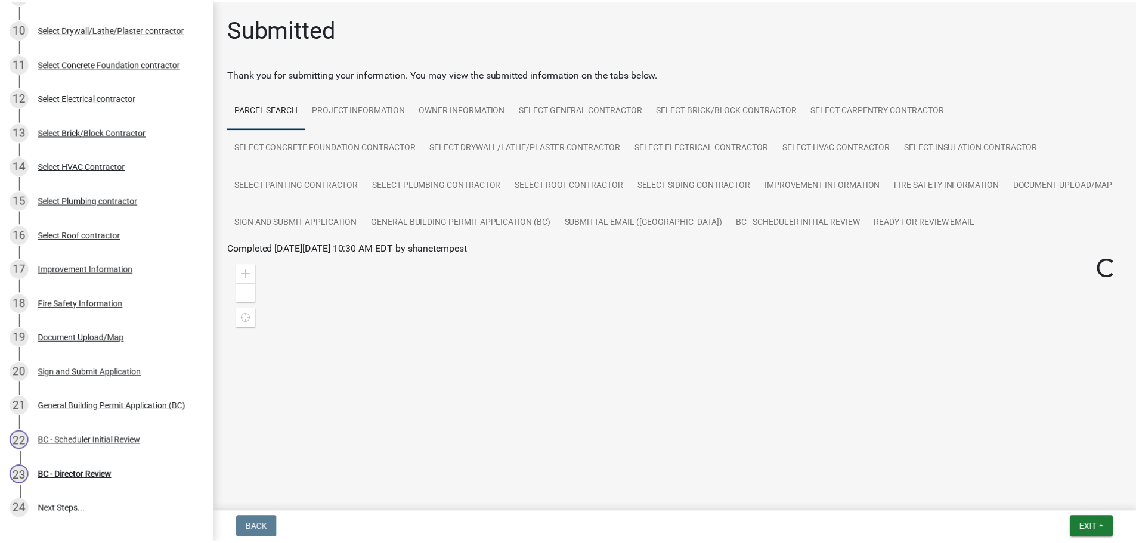
scroll to position [473, 0]
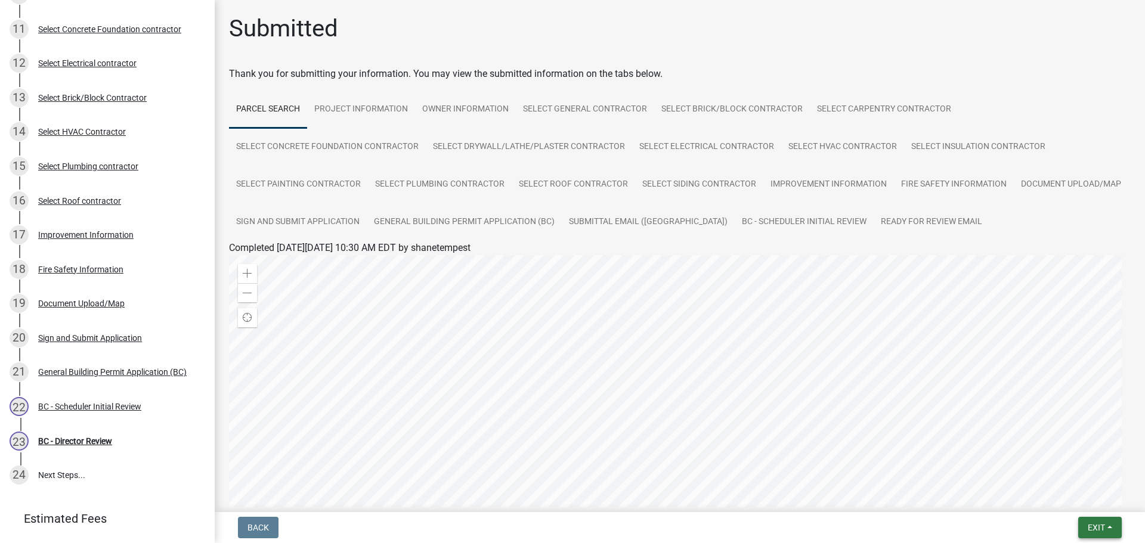
click at [1112, 525] on button "Exit" at bounding box center [1100, 527] width 44 height 21
click at [1066, 492] on button "Save & Exit" at bounding box center [1073, 496] width 95 height 29
